Goal: Task Accomplishment & Management: Manage account settings

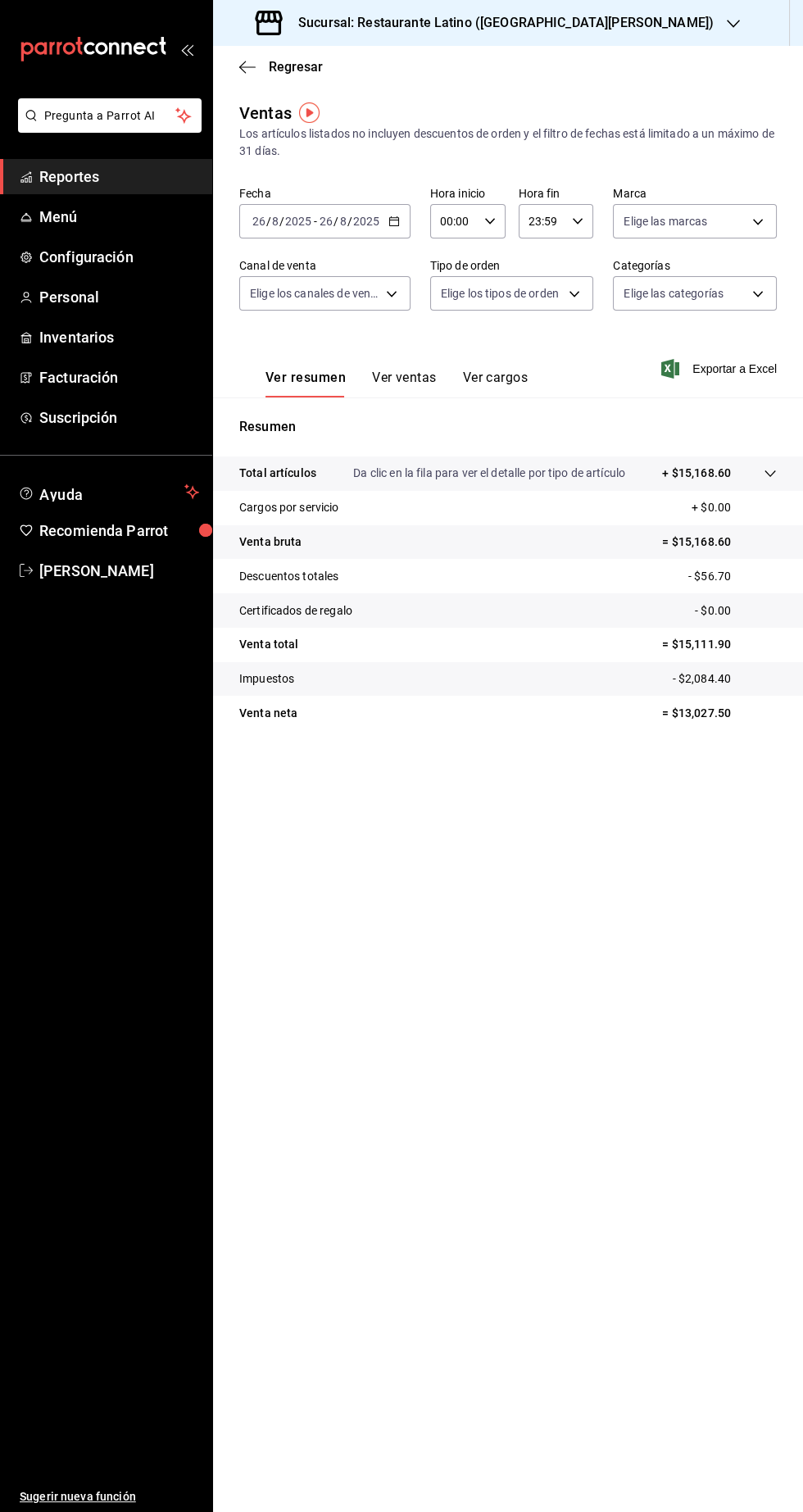
click at [554, 23] on h3 "Sucursal: Restaurante Latino ([GEOGRAPHIC_DATA][PERSON_NAME])" at bounding box center [499, 23] width 428 height 19
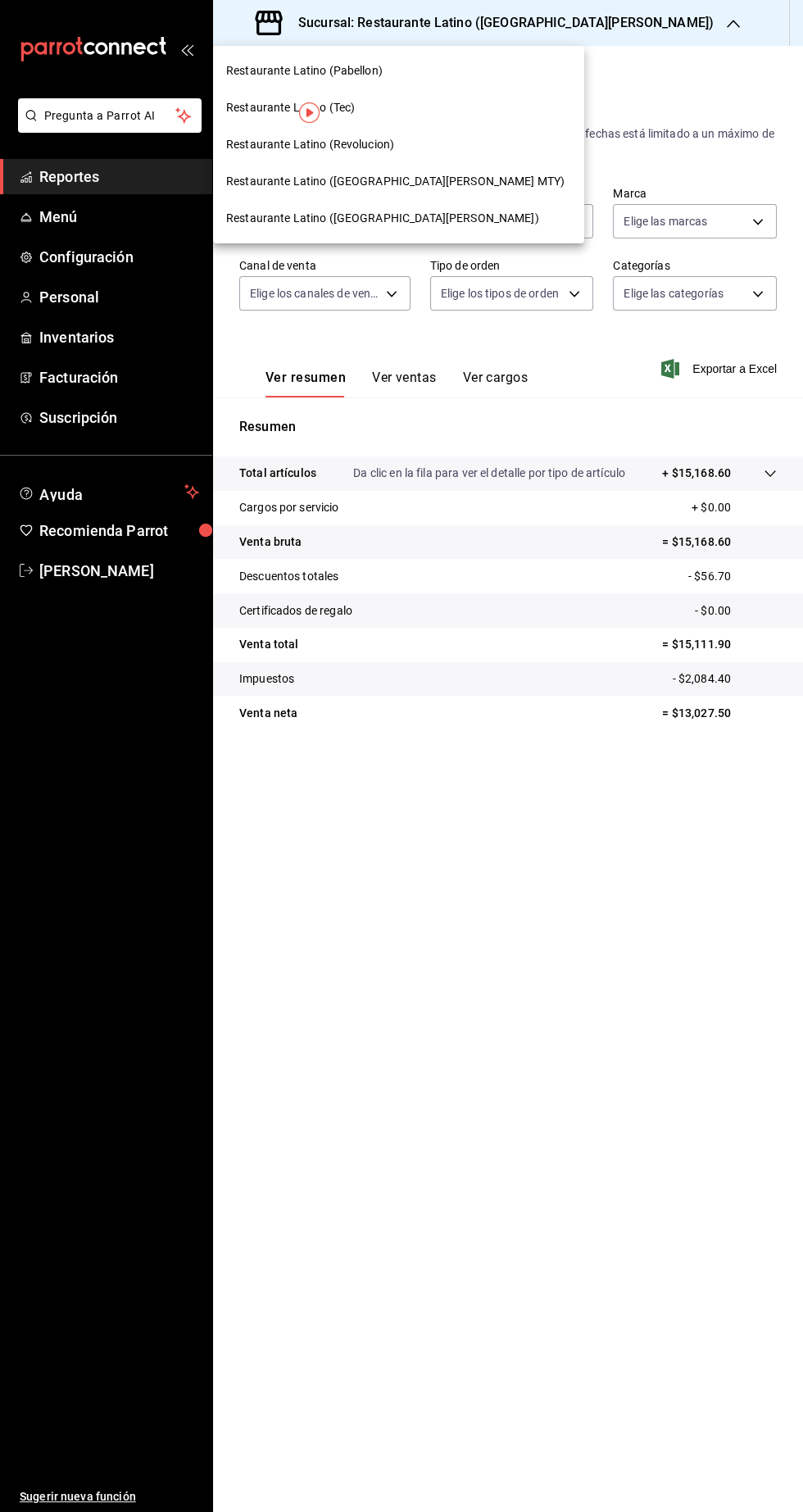
click at [407, 181] on span "Restaurante Latino ([GEOGRAPHIC_DATA][PERSON_NAME] MTY)" at bounding box center [396, 182] width 339 height 17
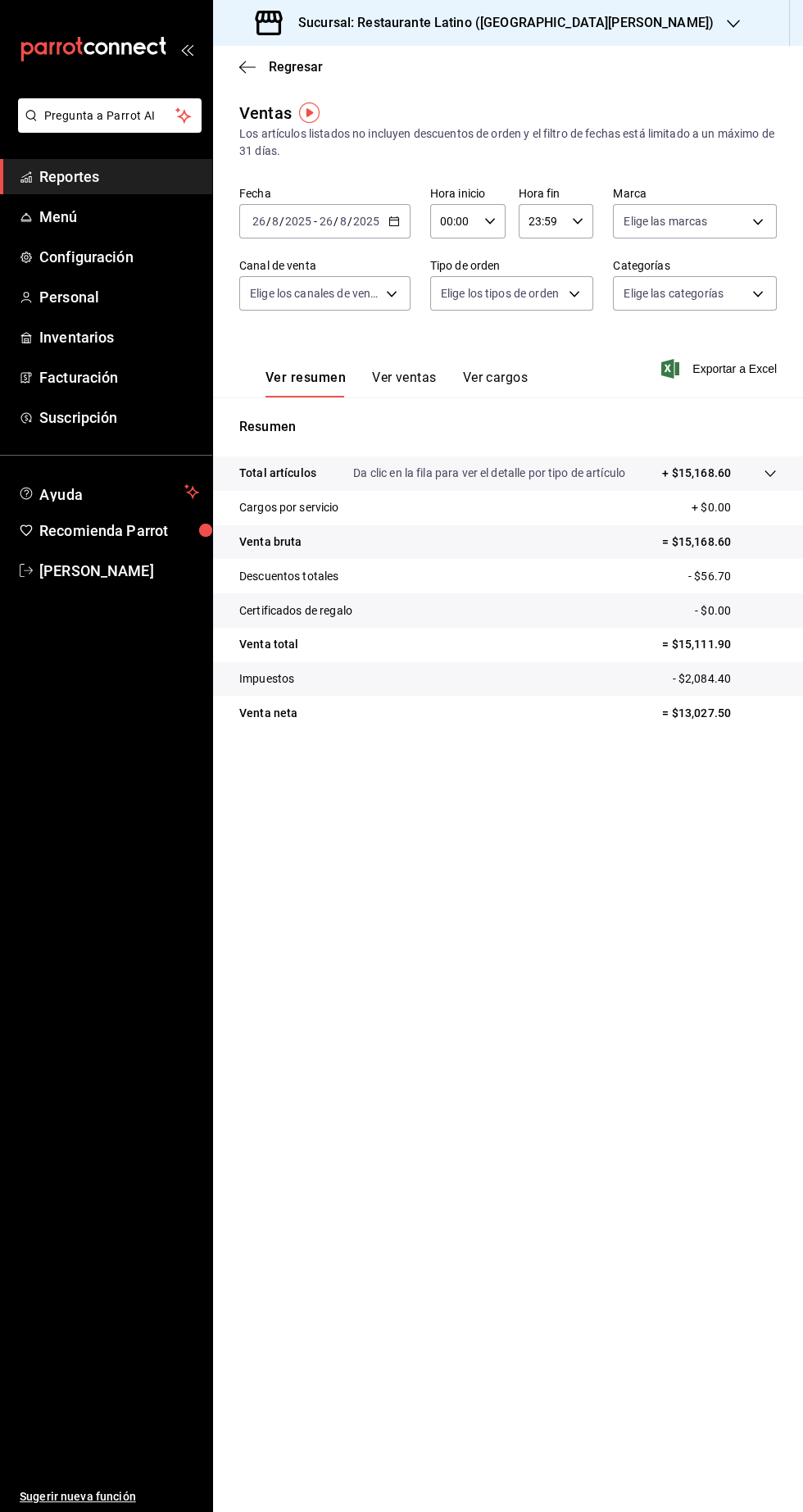
click at [102, 179] on span "Reportes" at bounding box center [119, 176] width 160 height 22
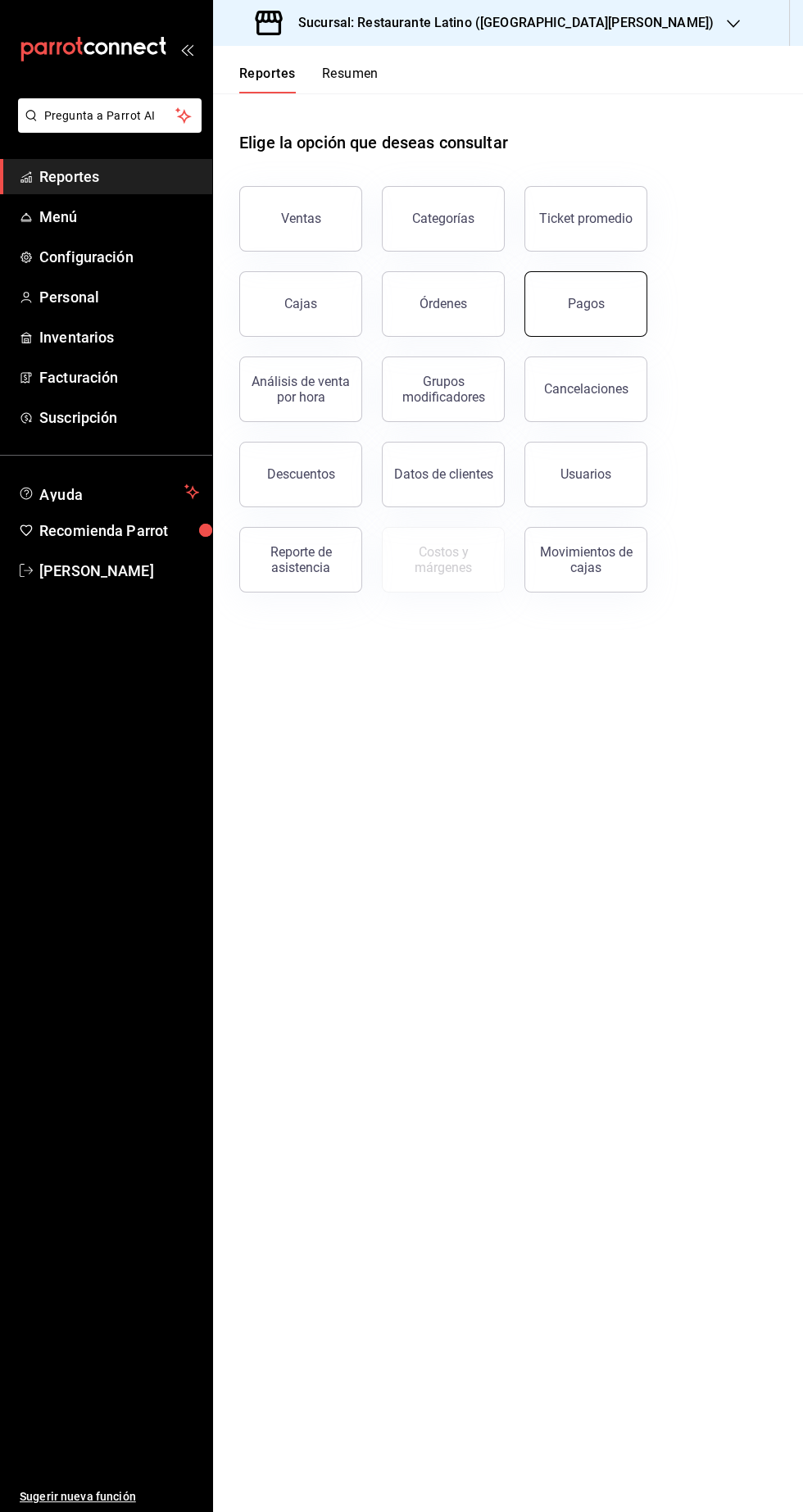
click at [592, 320] on button "Pagos" at bounding box center [586, 304] width 123 height 65
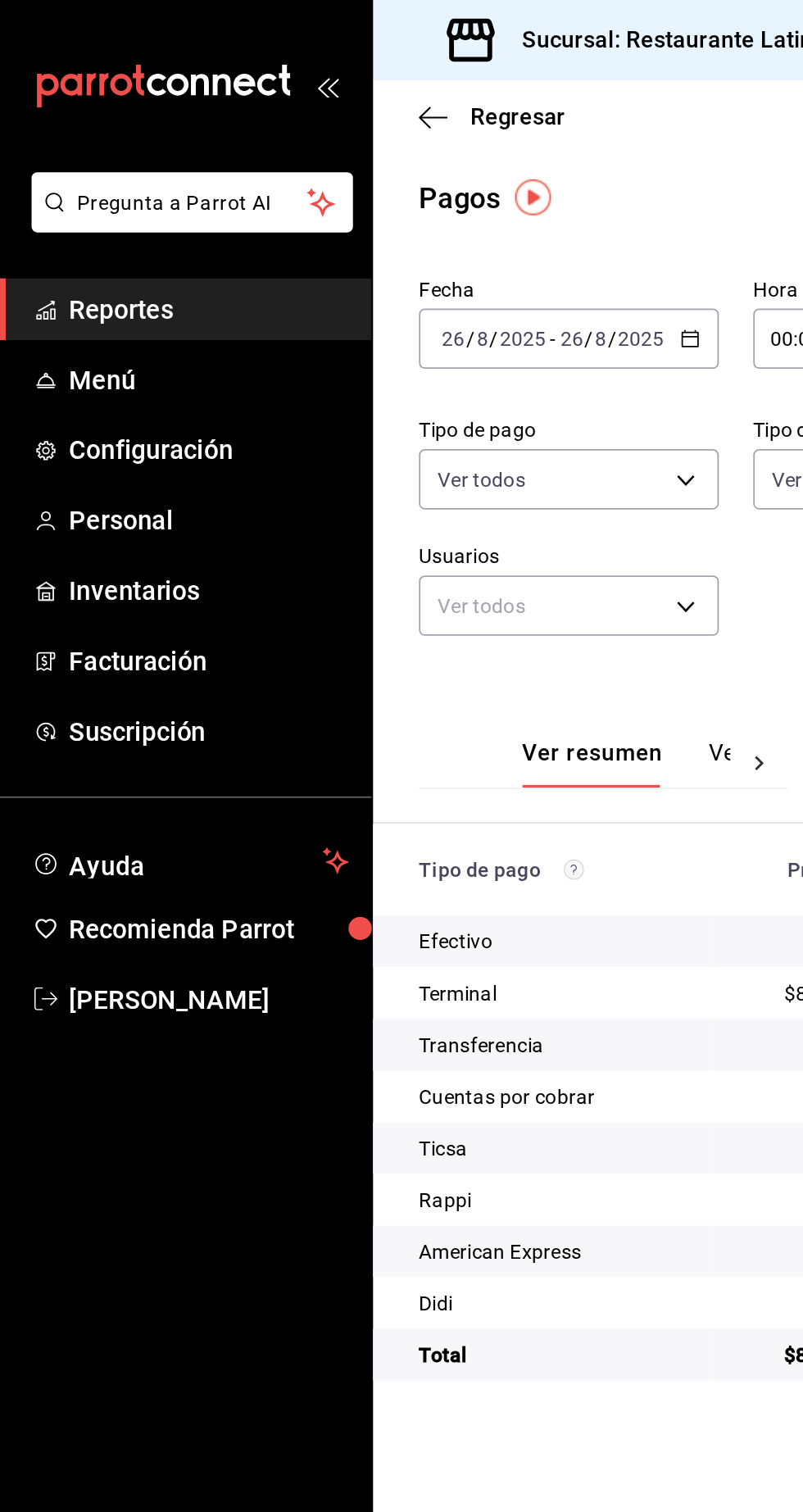
click at [134, 172] on span "Reportes" at bounding box center [119, 176] width 160 height 22
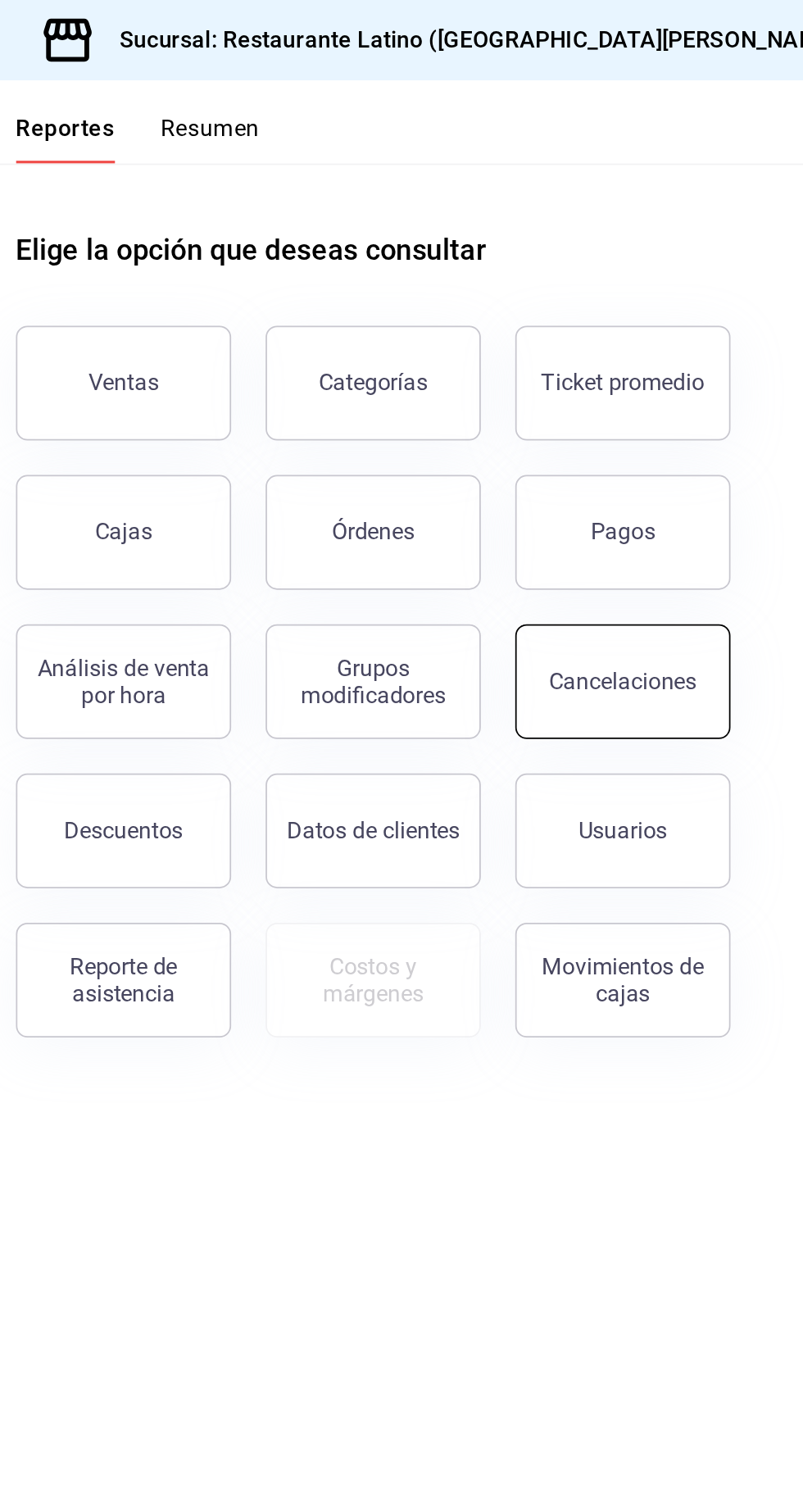
click at [609, 391] on div "Cancelaciones" at bounding box center [586, 389] width 85 height 15
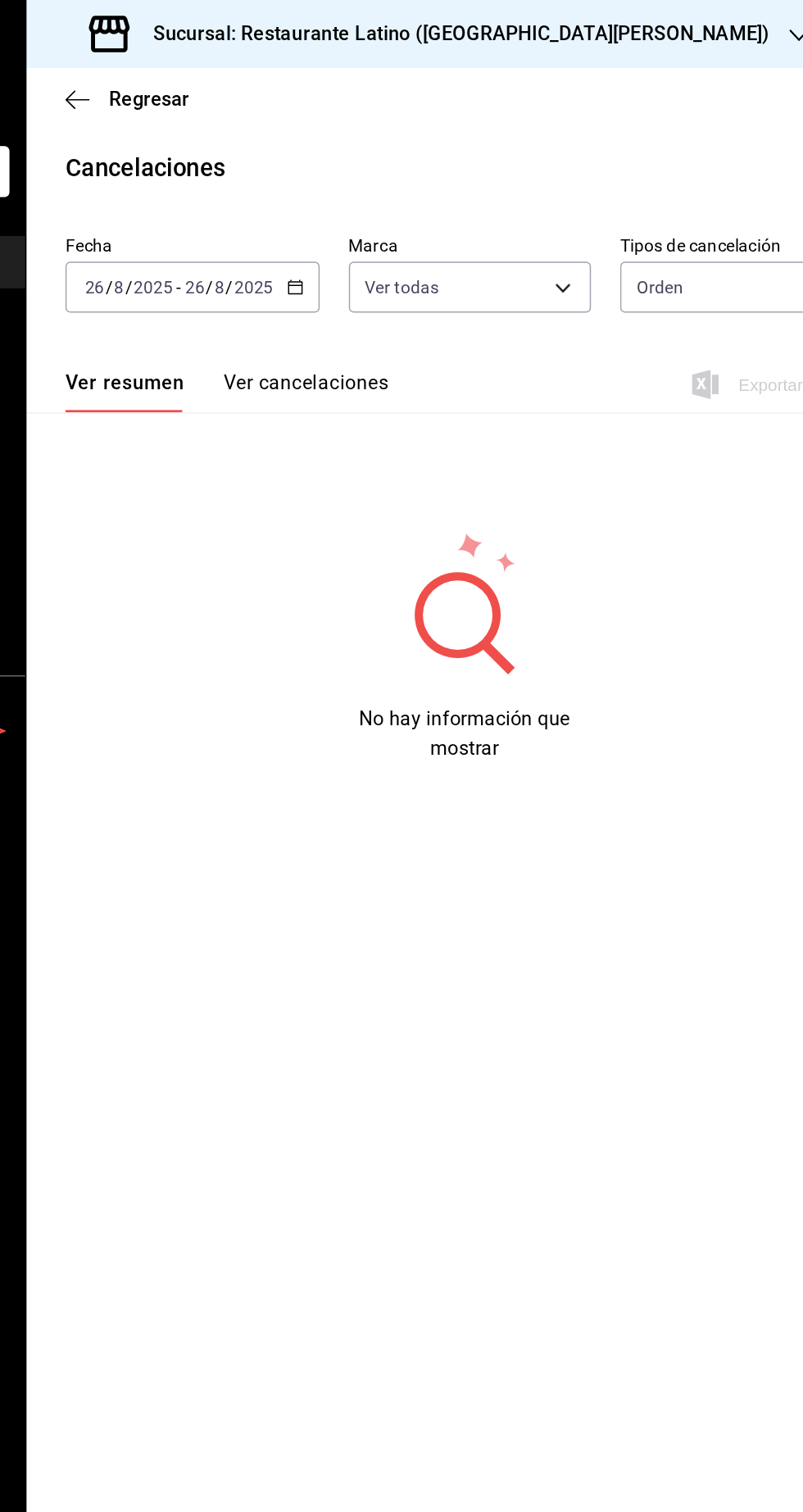
click at [531, 226] on div "Fecha [DATE] [DATE] - [DATE] [DATE] Marca Ver todas [object Object] Tipos de ca…" at bounding box center [508, 191] width 537 height 79
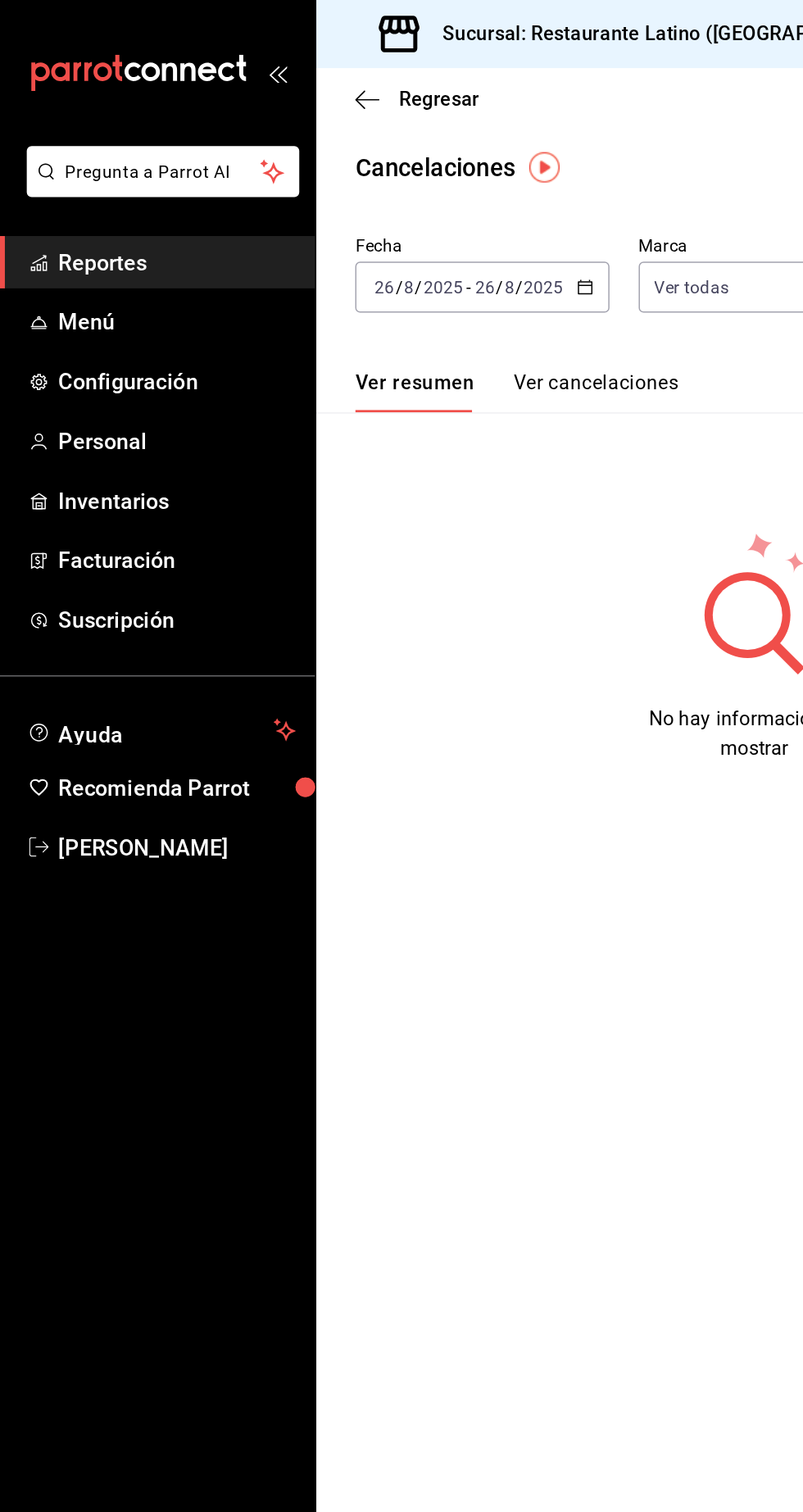
click at [41, 190] on link "Reportes" at bounding box center [106, 176] width 212 height 36
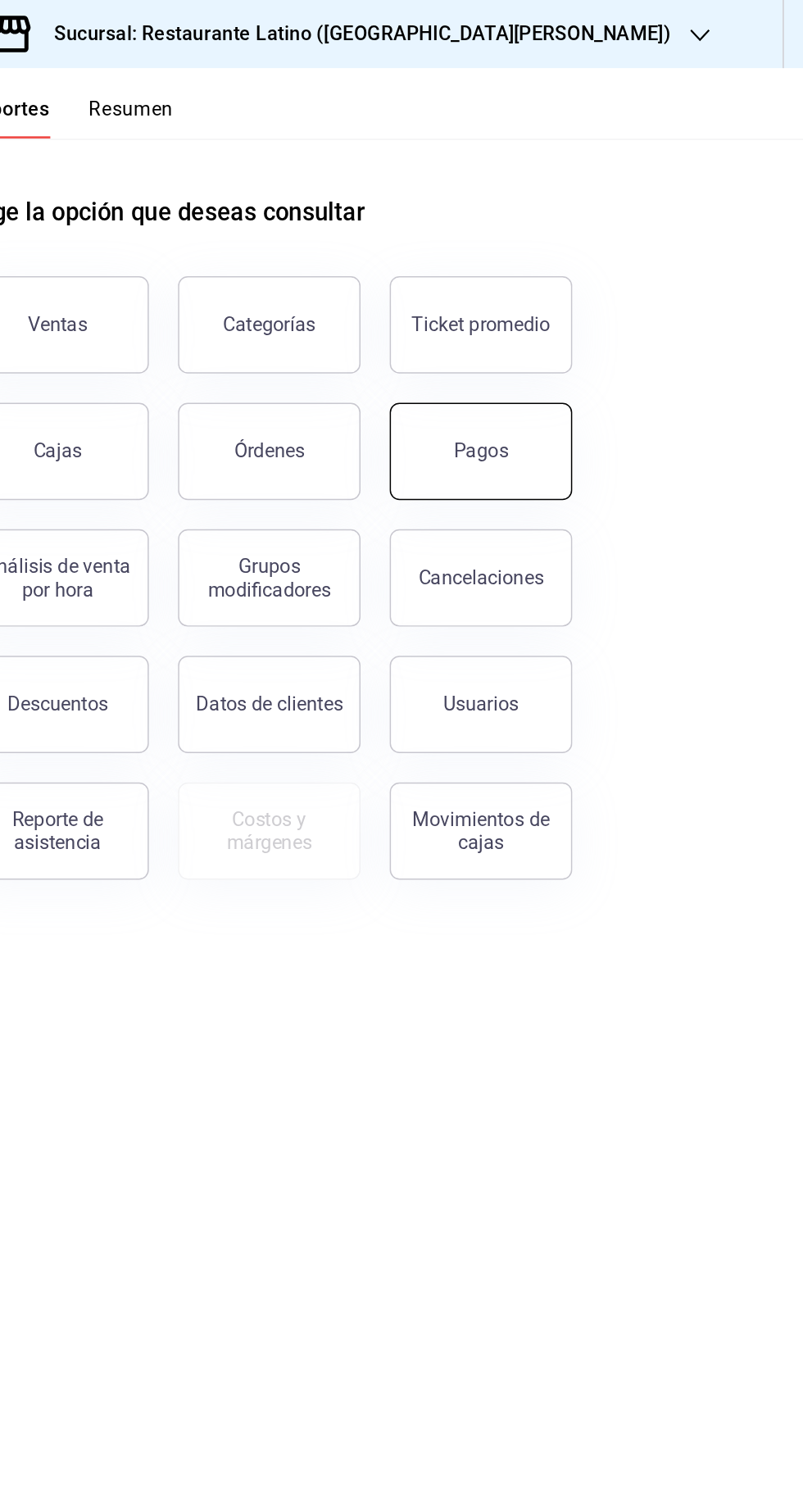
click at [605, 304] on button "Pagos" at bounding box center [586, 304] width 123 height 65
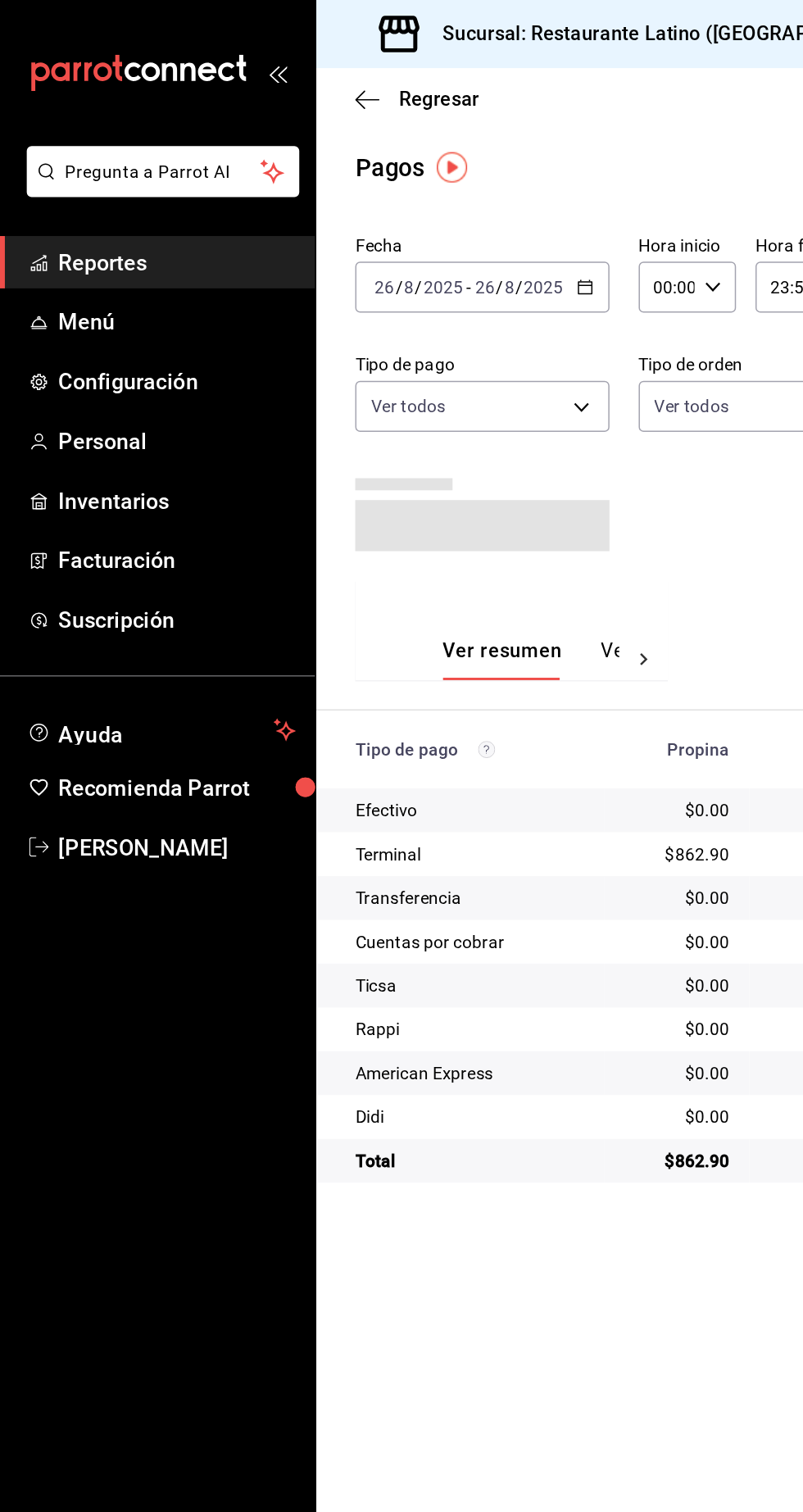
click at [73, 189] on link "Reportes" at bounding box center [106, 176] width 212 height 36
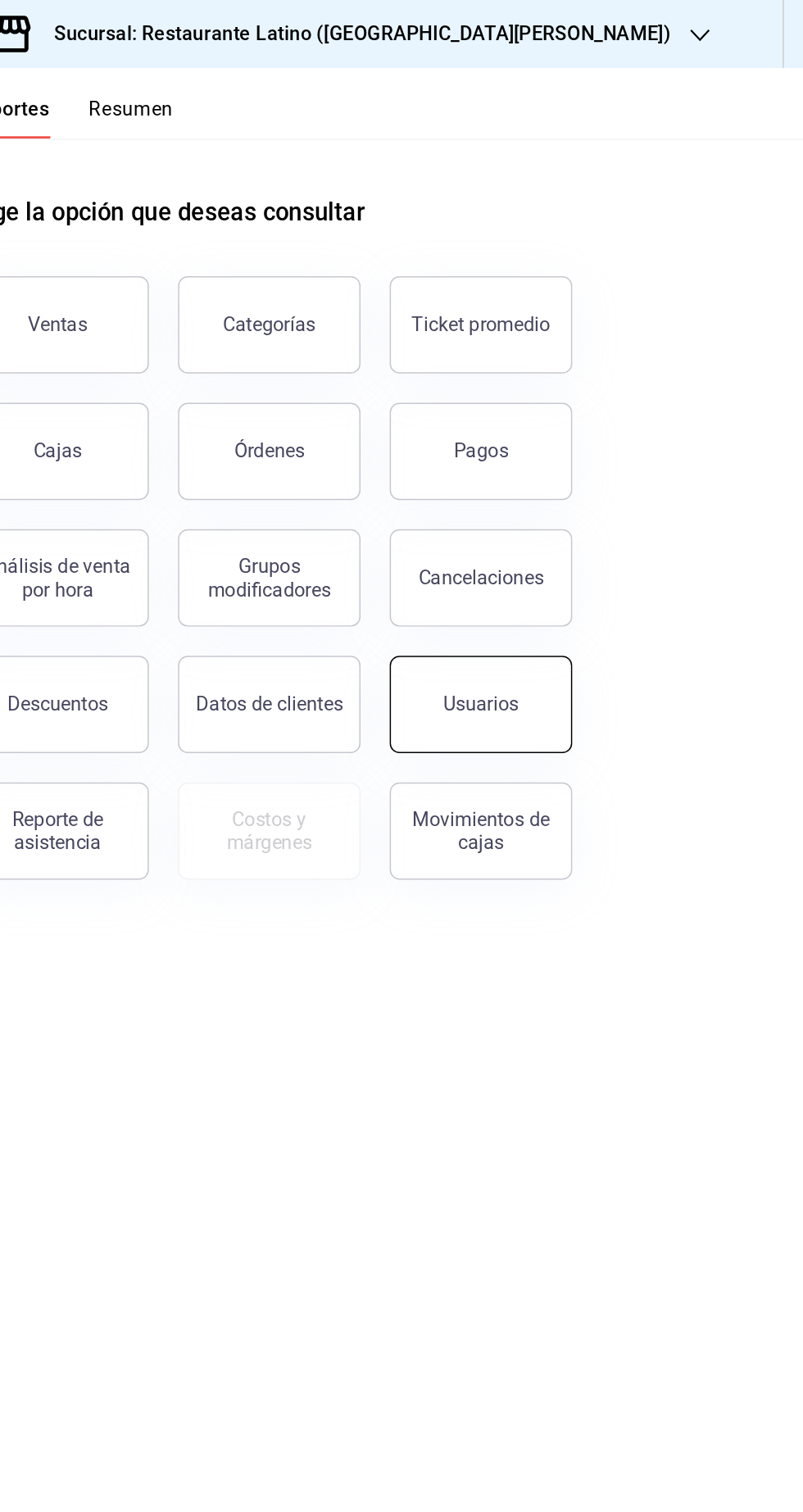
click at [595, 470] on div "Usuarios" at bounding box center [585, 474] width 51 height 15
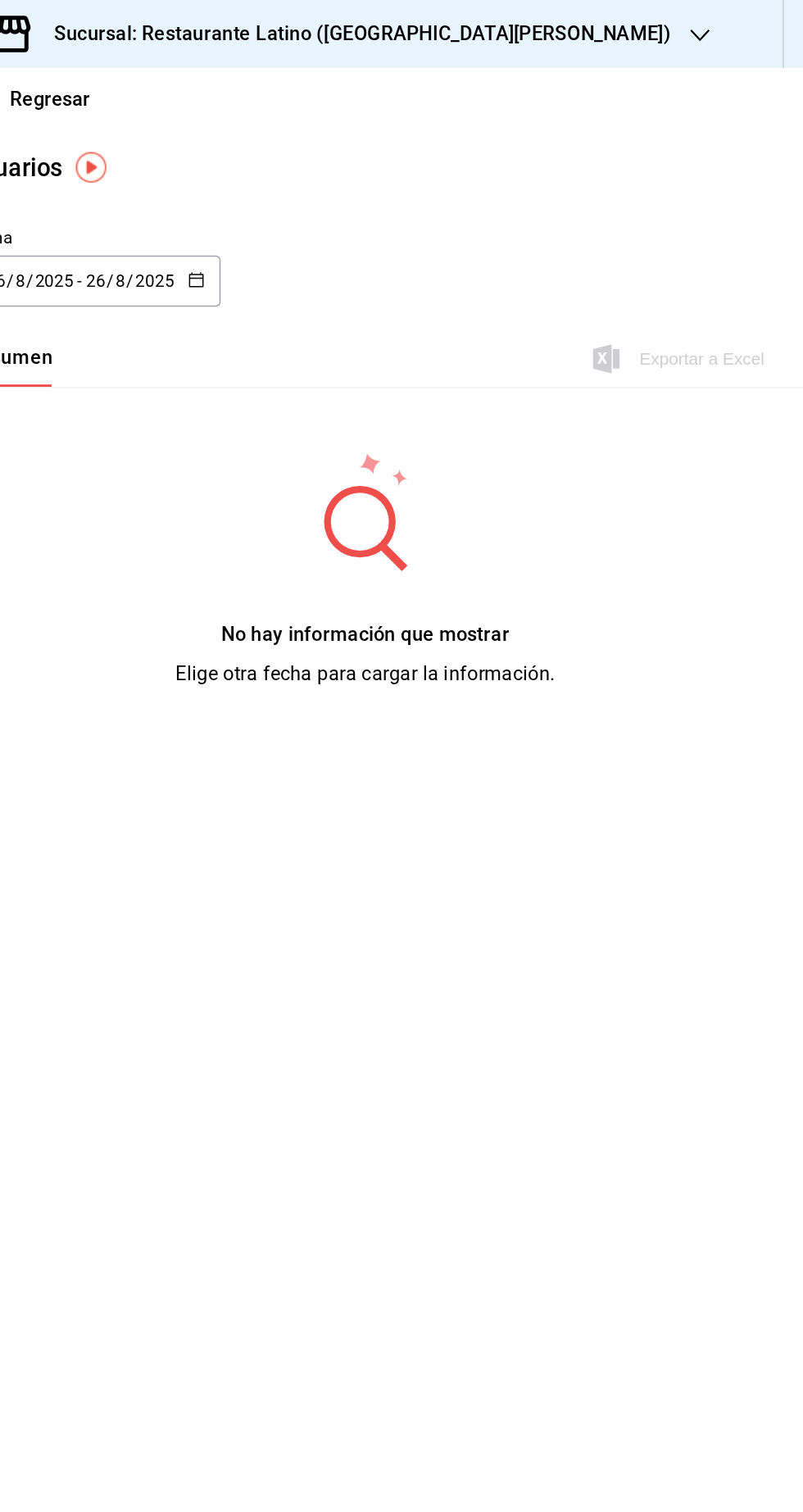
click at [298, 190] on input "2025" at bounding box center [298, 190] width 28 height 13
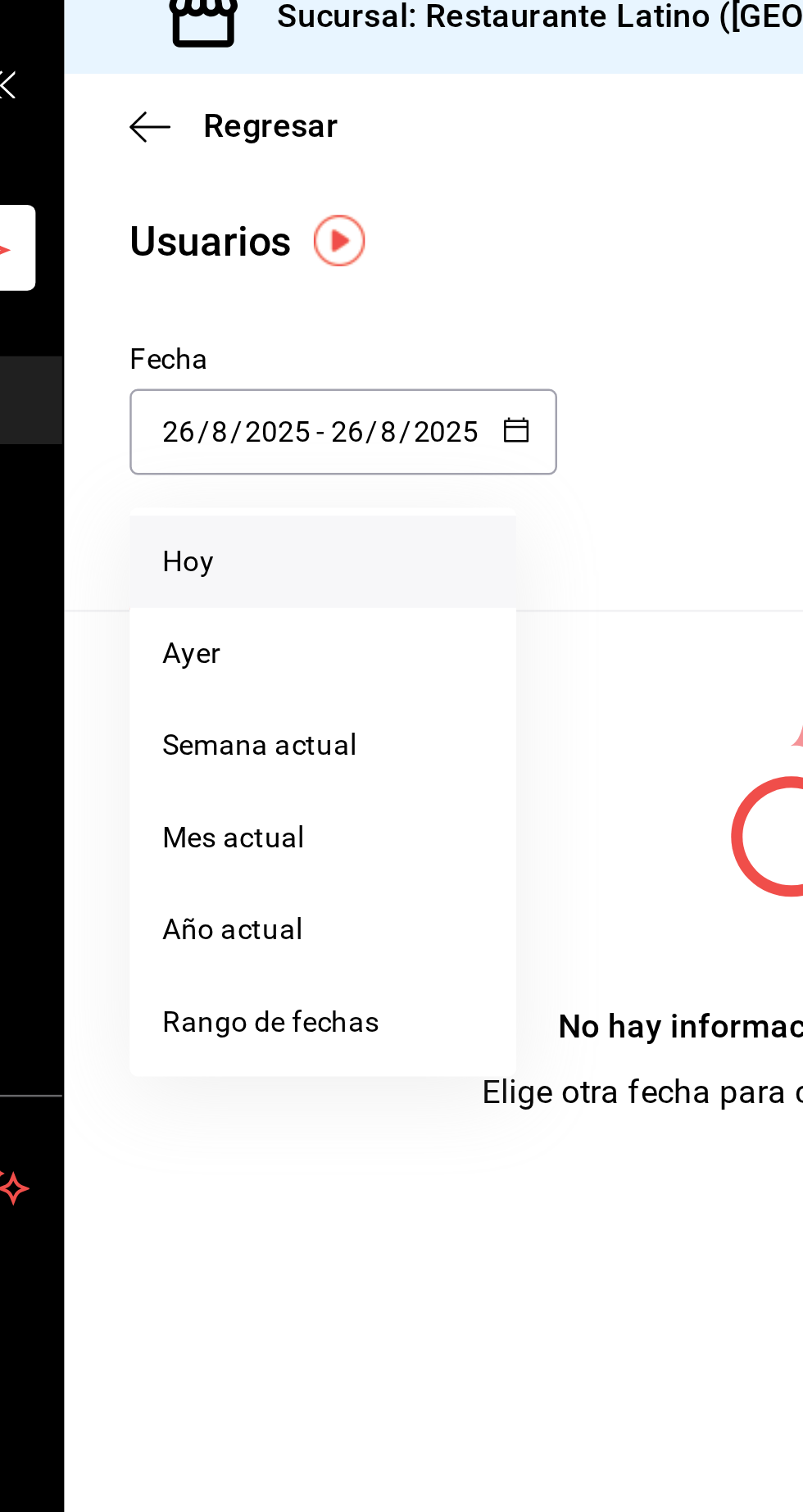
click at [267, 240] on li "Hoy" at bounding box center [317, 242] width 155 height 37
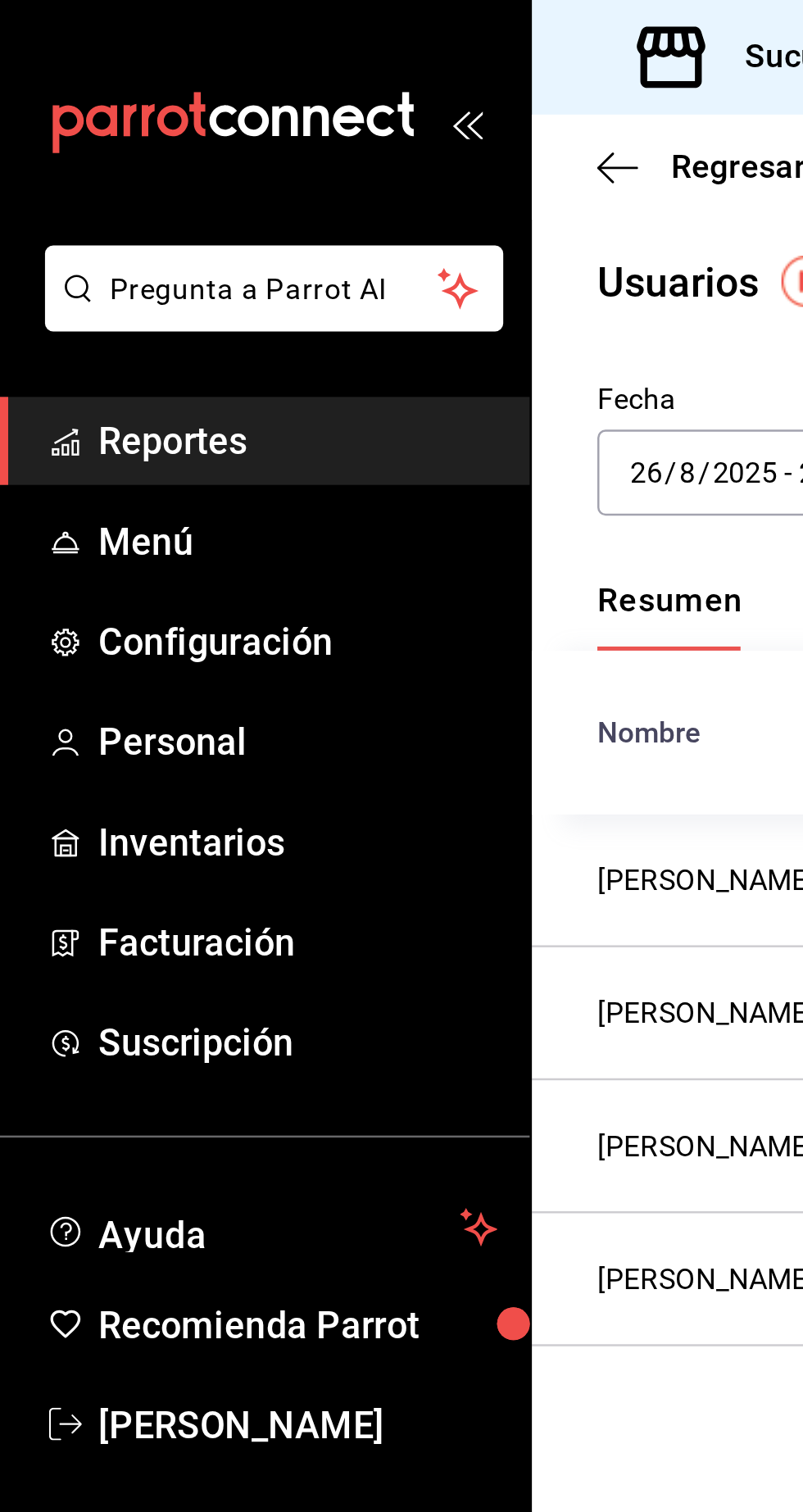
click at [86, 166] on span "Reportes" at bounding box center [119, 176] width 160 height 22
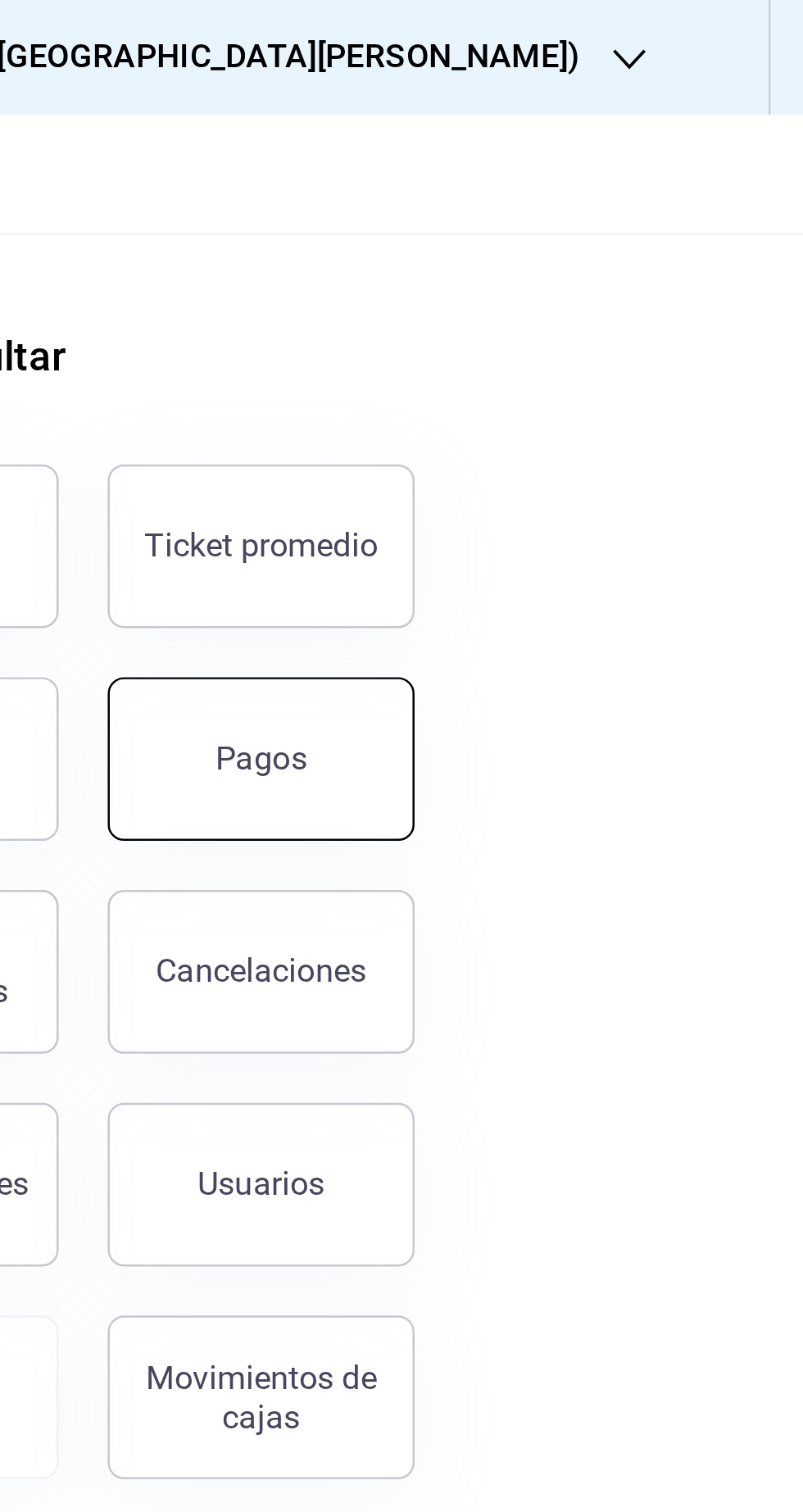
click at [584, 302] on div "Pagos" at bounding box center [586, 303] width 37 height 15
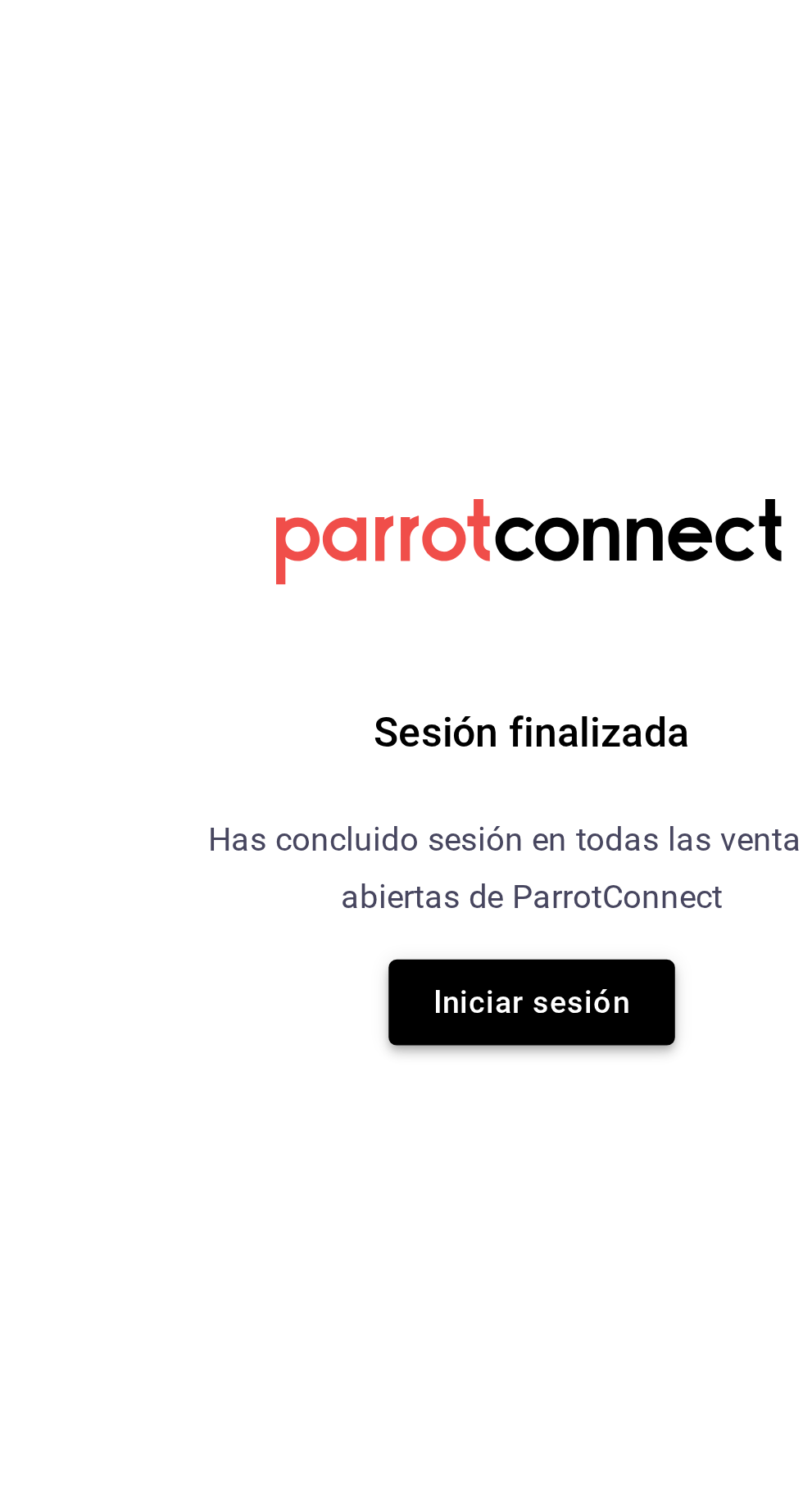
click at [372, 866] on button "Iniciar sesión" at bounding box center [401, 848] width 115 height 35
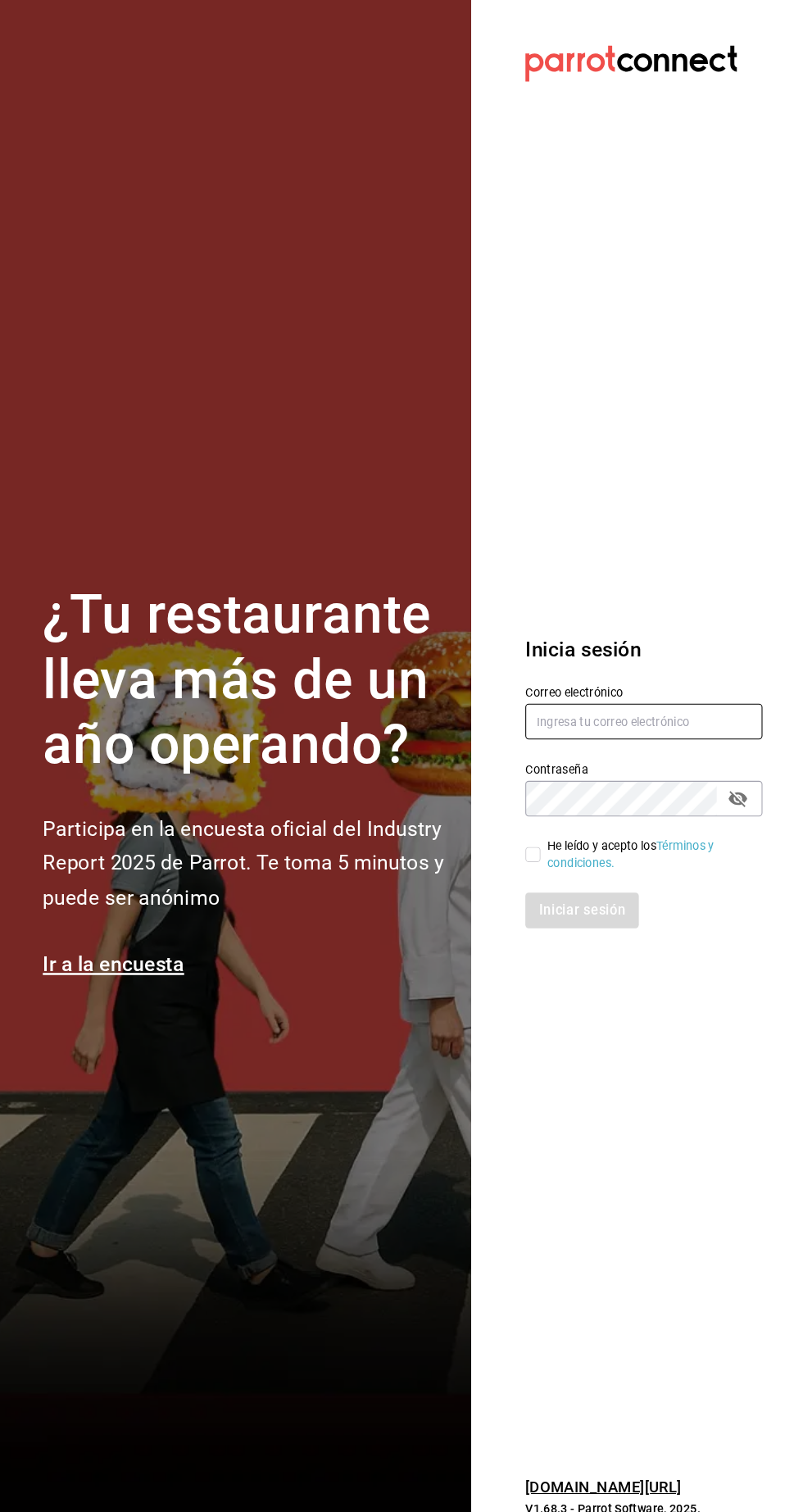
click at [558, 716] on input "text" at bounding box center [649, 698] width 229 height 35
type input "Administracion@restaurantelatino.com"
click at [541, 834] on input "He leído y acepto los Términos y condiciones." at bounding box center [541, 826] width 14 height 14
checkbox input "true"
click at [589, 899] on button "Iniciar sesión" at bounding box center [590, 881] width 112 height 35
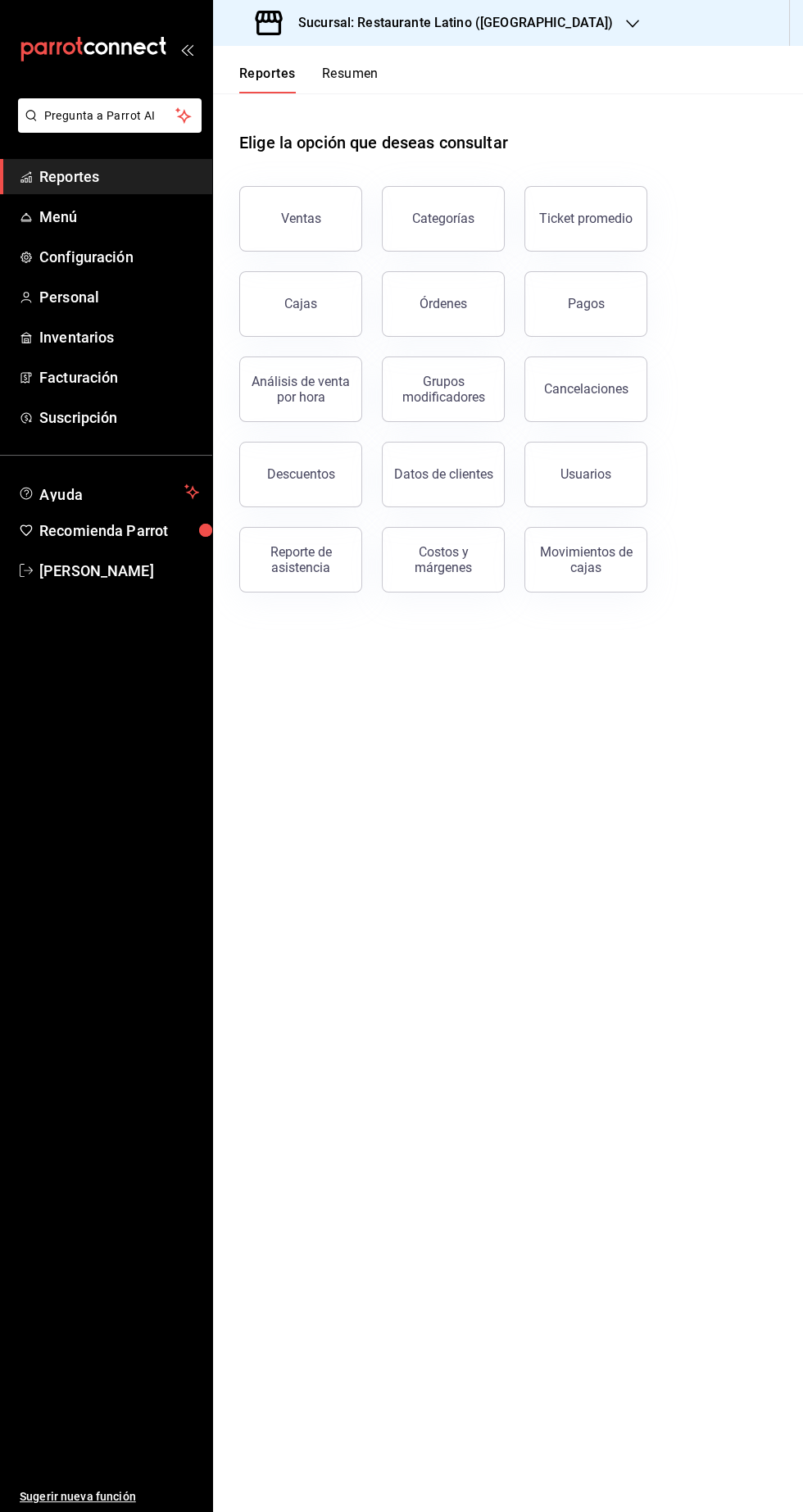
click at [626, 21] on icon "button" at bounding box center [633, 23] width 13 height 9
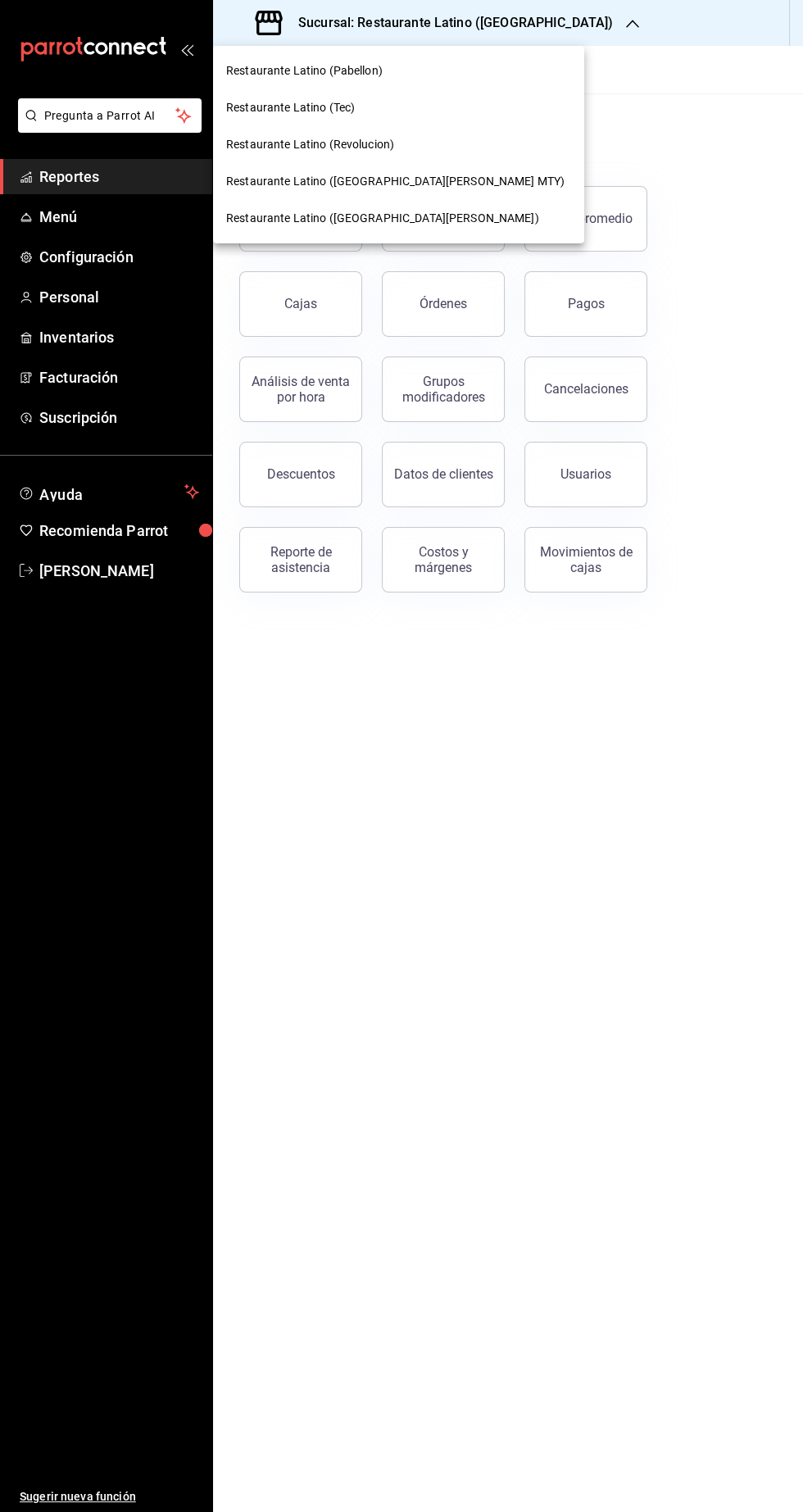
click at [402, 181] on span "Restaurante Latino (San Jeronimo MTY)" at bounding box center [396, 182] width 339 height 17
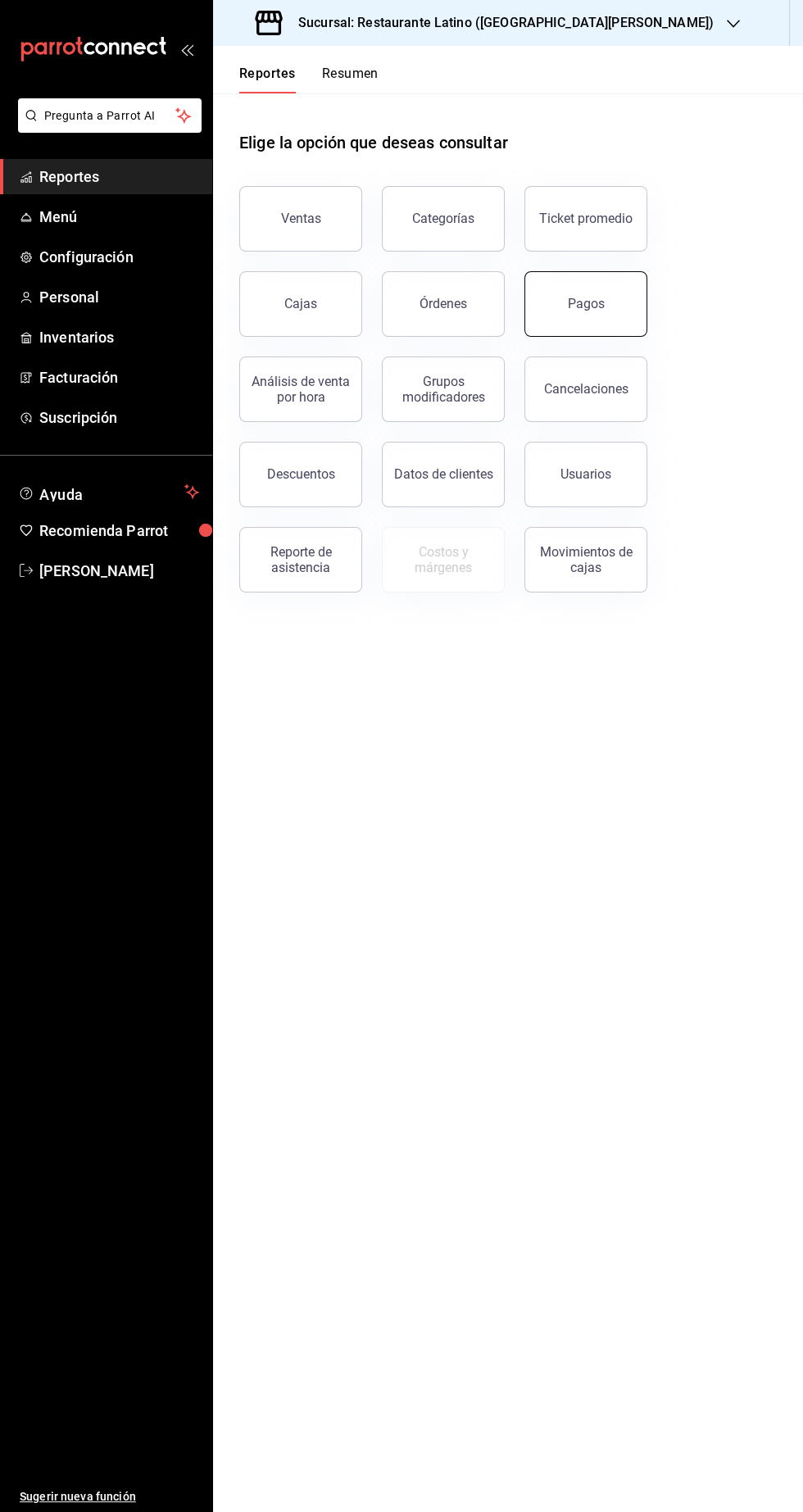
click at [593, 314] on button "Pagos" at bounding box center [586, 304] width 123 height 65
